Goal: Task Accomplishment & Management: Manage account settings

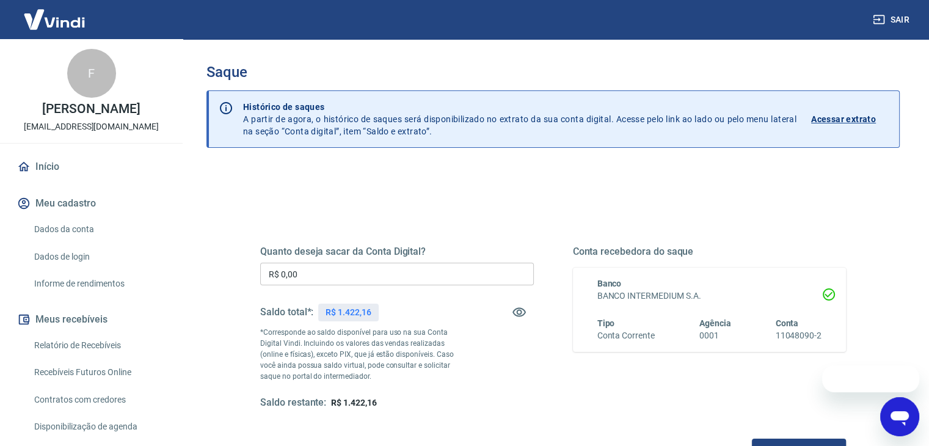
click at [364, 270] on input "R$ 0,00" at bounding box center [397, 274] width 274 height 23
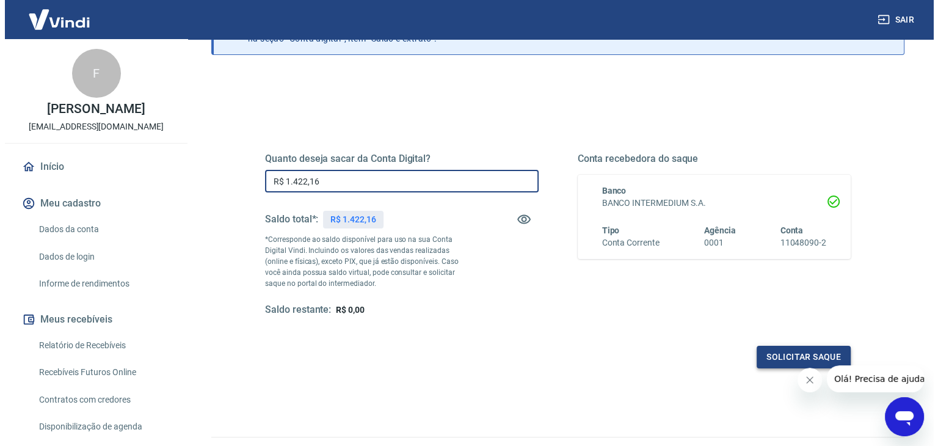
scroll to position [158, 0]
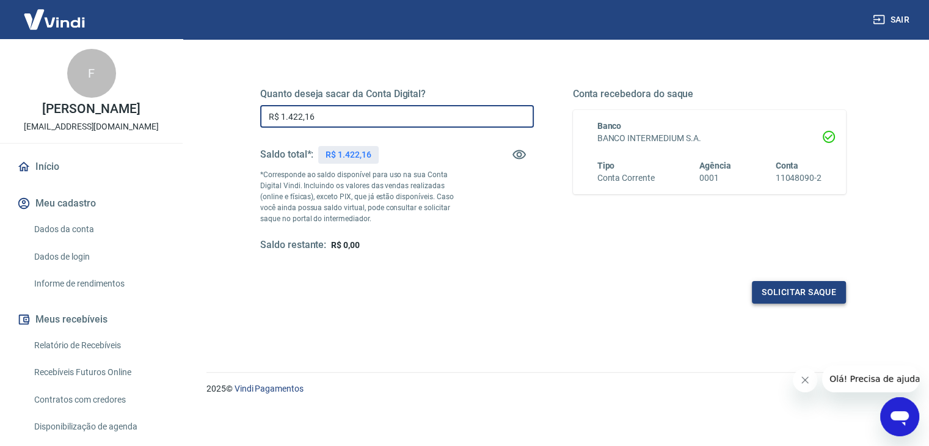
type input "R$ 1.422,16"
click at [808, 284] on button "Solicitar saque" at bounding box center [799, 292] width 94 height 23
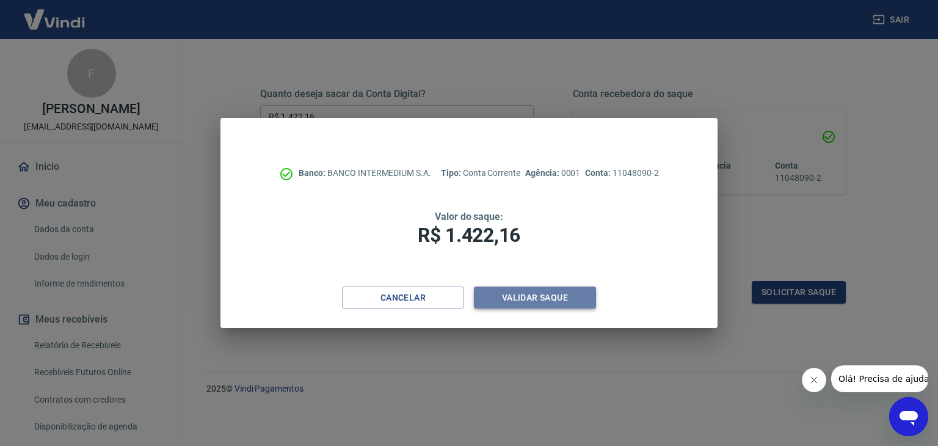
click at [536, 291] on button "Validar saque" at bounding box center [535, 297] width 122 height 23
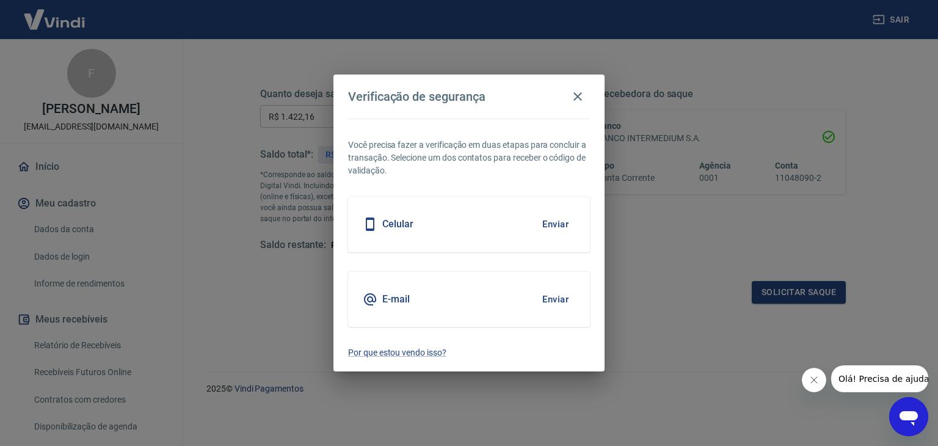
click at [552, 302] on button "Enviar" at bounding box center [556, 299] width 40 height 26
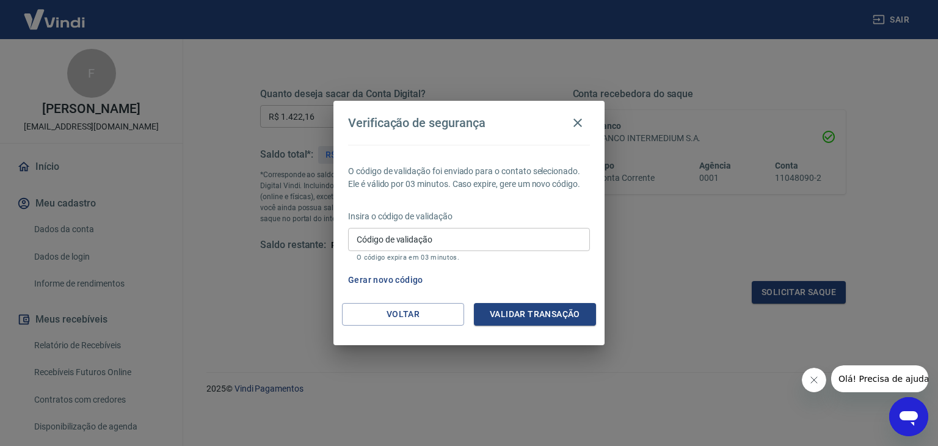
click at [426, 240] on input "Código de validação" at bounding box center [469, 239] width 242 height 23
paste input "399607"
type input "399607"
click at [538, 302] on div "O código de validação foi enviado para o contato selecionado. Ele é válido por …" at bounding box center [469, 224] width 271 height 158
click at [541, 310] on button "Validar transação" at bounding box center [535, 314] width 122 height 23
